Goal: Information Seeking & Learning: Learn about a topic

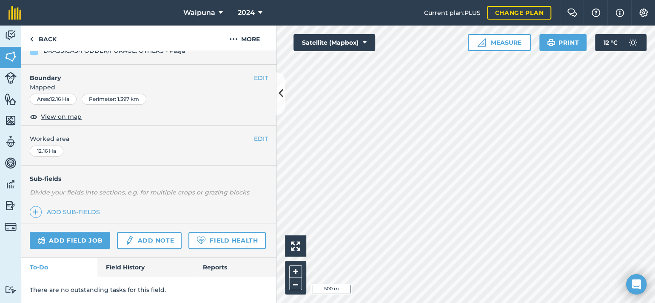
scroll to position [188, 0]
click at [122, 266] on link "Field History" at bounding box center [145, 267] width 97 height 19
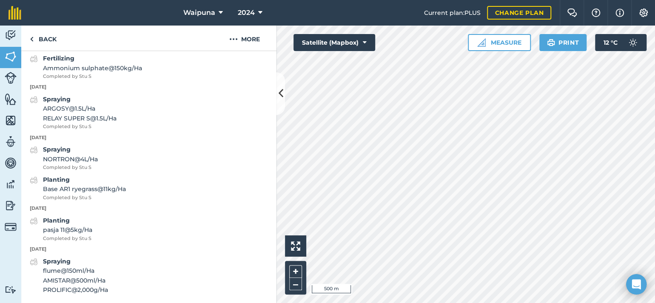
scroll to position [477, 0]
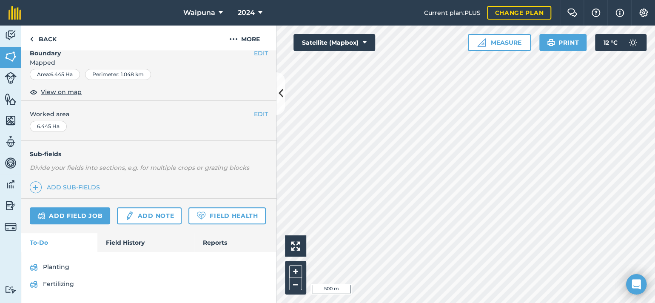
scroll to position [216, 0]
click at [116, 241] on link "Field History" at bounding box center [145, 242] width 97 height 19
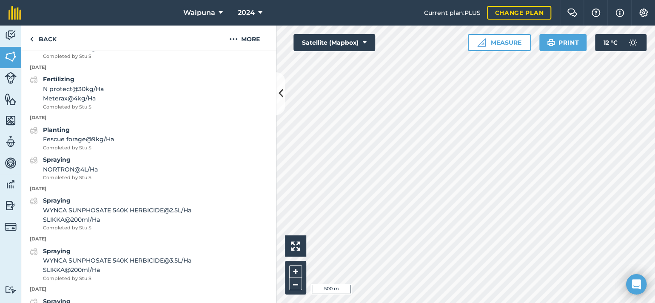
scroll to position [471, 0]
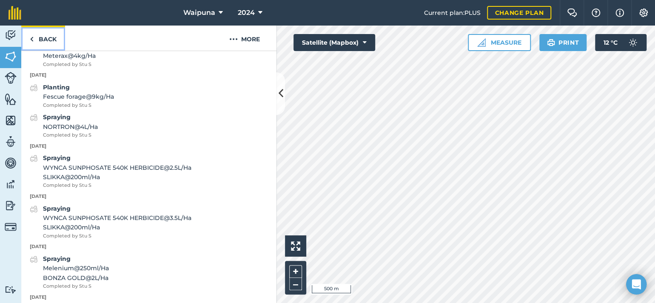
click at [30, 46] on link "Back" at bounding box center [43, 38] width 44 height 25
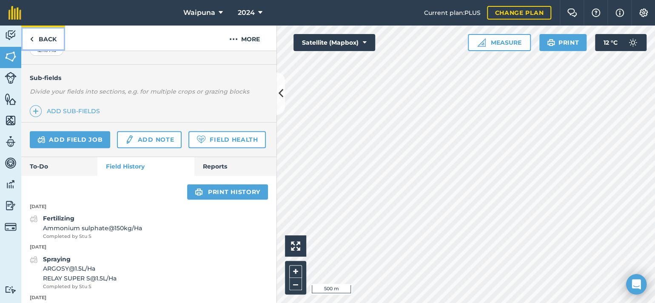
scroll to position [444, 0]
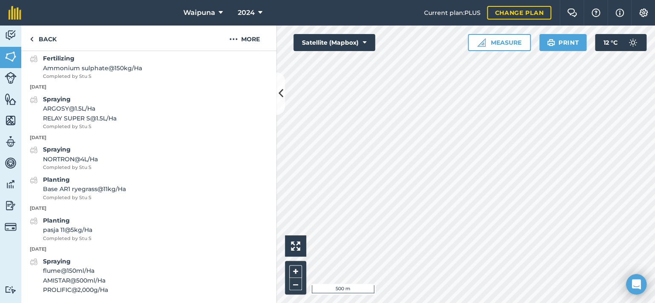
scroll to position [197, 0]
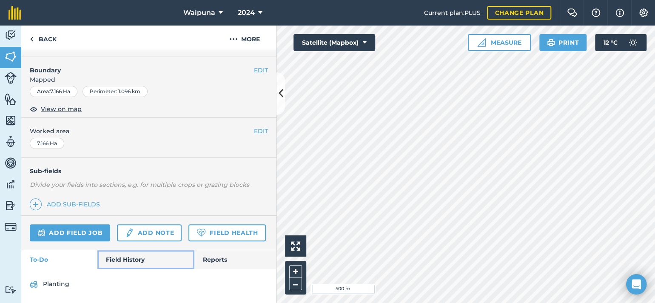
click at [133, 254] on link "Field History" at bounding box center [145, 259] width 97 height 19
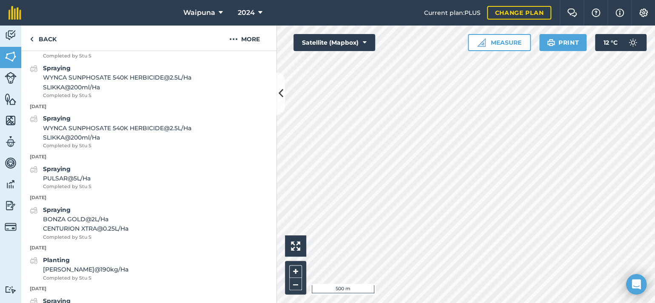
scroll to position [409, 0]
